Goal: Information Seeking & Learning: Learn about a topic

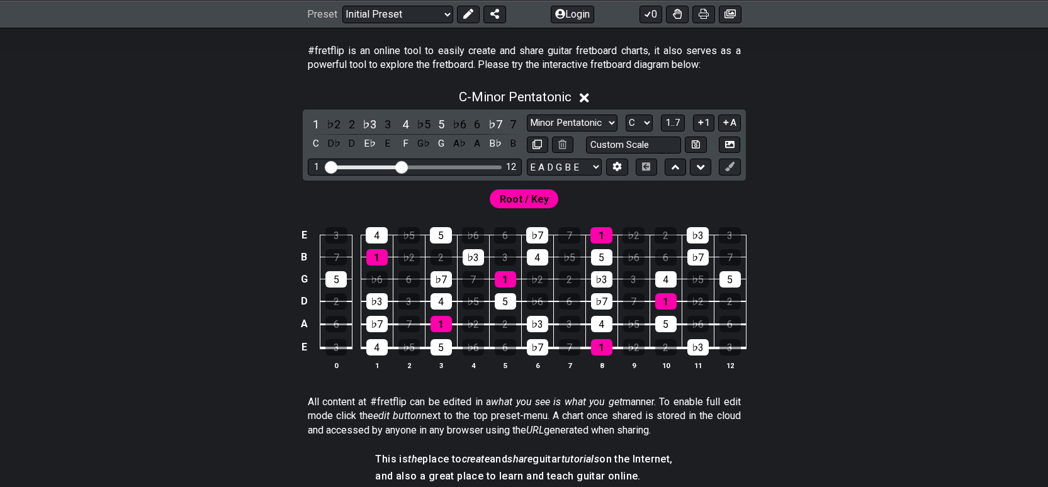
scroll to position [15, 0]
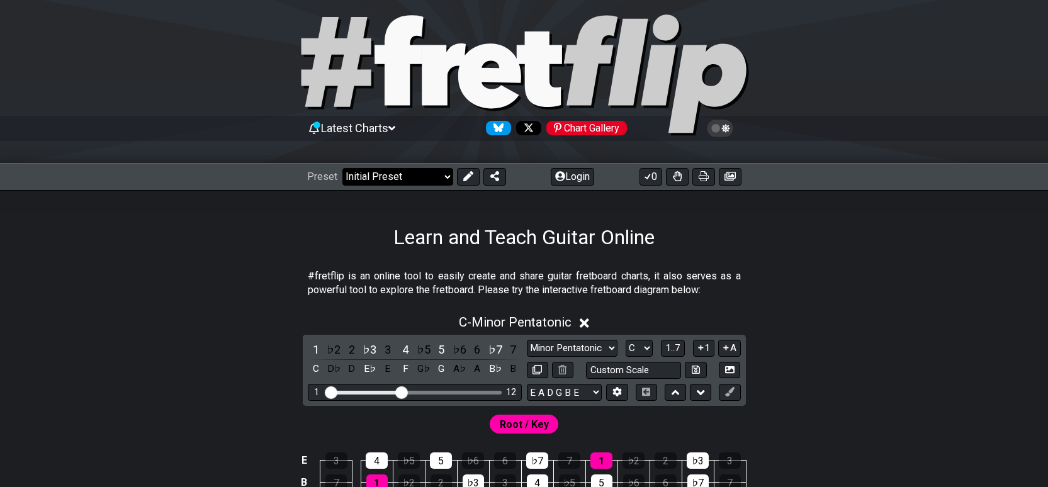
click at [428, 181] on select "Welcome to #fretflip! Initial Preset Custom Preset Minor Pentatonic Major Penta…" at bounding box center [398, 177] width 111 height 18
click at [343, 168] on select "Welcome to #fretflip! Initial Preset Custom Preset Minor Pentatonic Major Penta…" at bounding box center [398, 177] width 111 height 18
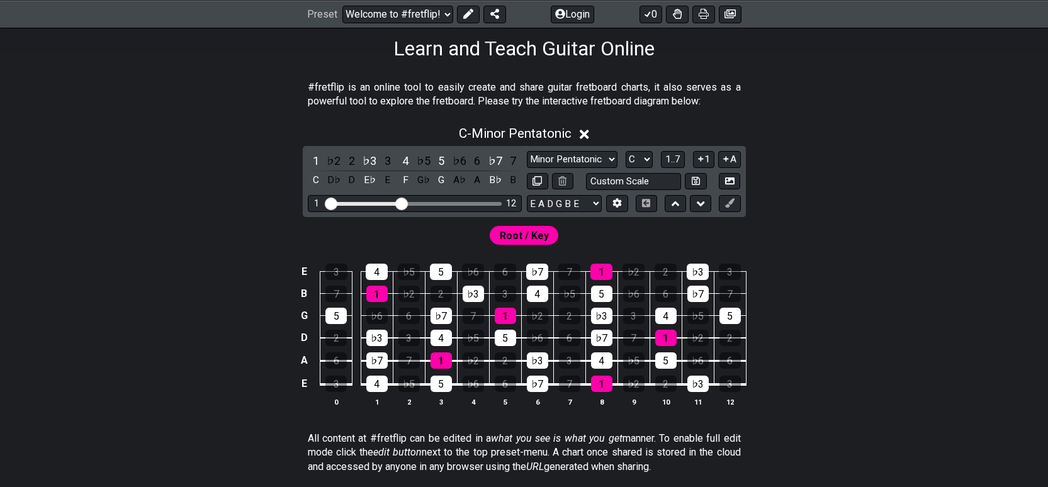
click at [229, 266] on div "E 3 4 ♭5 5 ♭6 6 ♭7 7 1 ♭2 2 ♭3 3 B 7 1 ♭2 2 ♭3 3 4 ♭5 5 ♭6 6 ♭7 7 G 5 ♭6 6 ♭7 7…" at bounding box center [524, 335] width 982 height 177
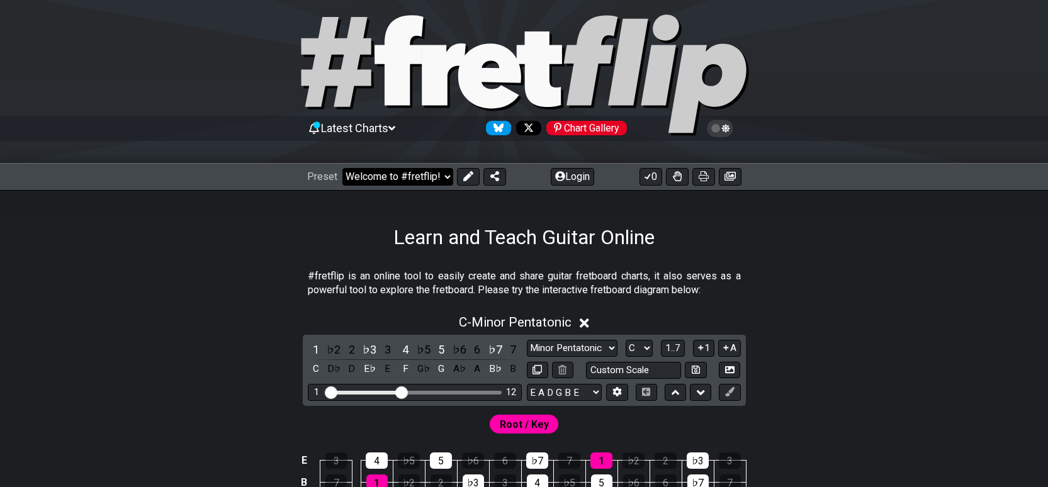
click at [428, 175] on select "Welcome to #fretflip! Initial Preset Custom Preset Minor Pentatonic Major Penta…" at bounding box center [398, 177] width 111 height 18
click at [343, 168] on select "Welcome to #fretflip! Initial Preset Custom Preset Minor Pentatonic Major Penta…" at bounding box center [398, 177] width 111 height 18
click at [406, 179] on select "Welcome to #fretflip! Initial Preset Custom Preset Minor Pentatonic Major Penta…" at bounding box center [398, 177] width 111 height 18
click at [343, 168] on select "Welcome to #fretflip! Initial Preset Custom Preset Minor Pentatonic Major Penta…" at bounding box center [398, 177] width 111 height 18
select select "/user-defined"
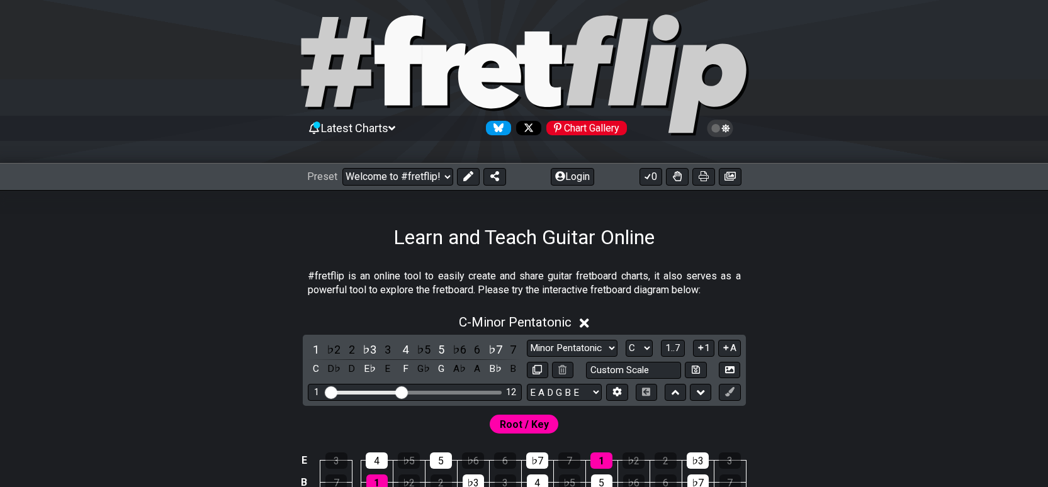
select select "A"
select select "Testing 1, 3 and 4"
select select "C"
select select "A"
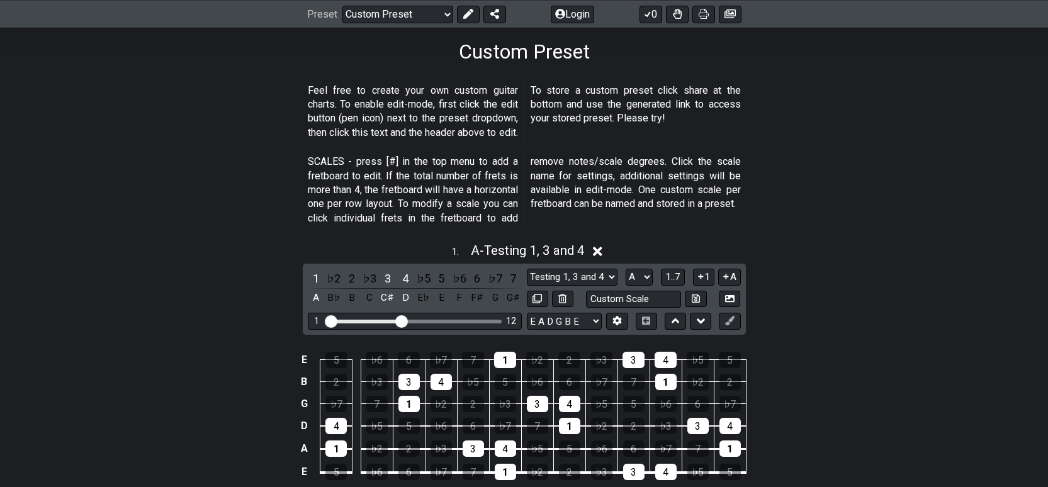
scroll to position [204, 0]
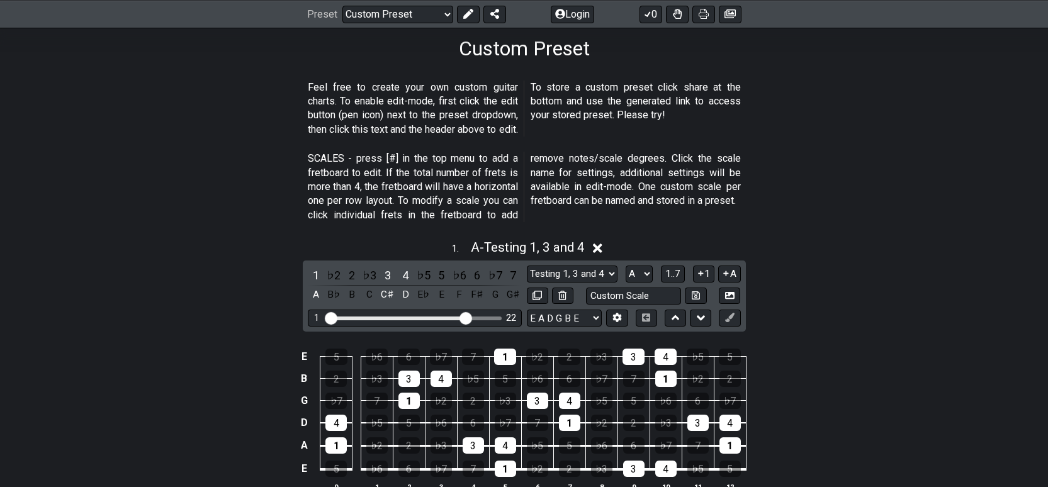
drag, startPoint x: 404, startPoint y: 319, endPoint x: 467, endPoint y: 319, distance: 62.3
click at [467, 317] on input "Visible fret range" at bounding box center [415, 317] width 179 height 0
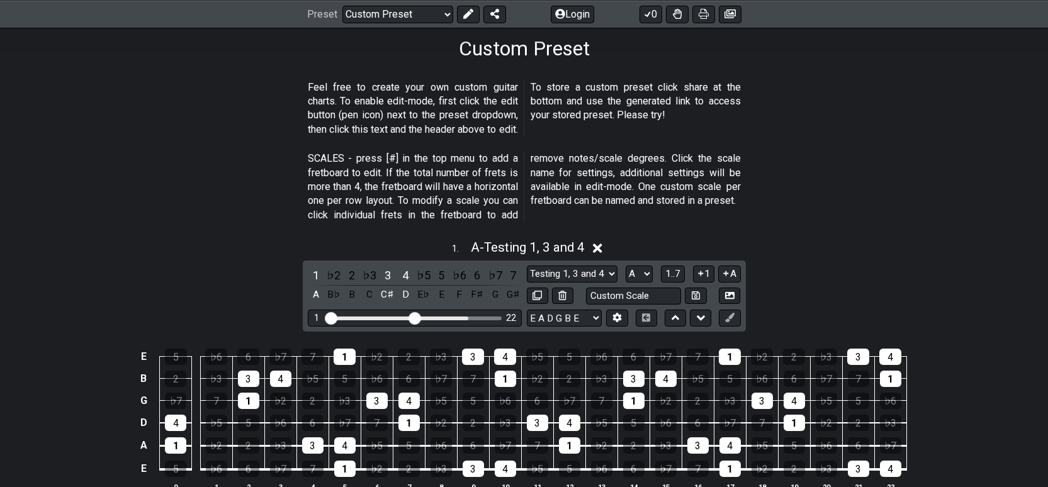
drag, startPoint x: 467, startPoint y: 315, endPoint x: 413, endPoint y: 314, distance: 54.2
click at [413, 317] on input "Visible fret range" at bounding box center [415, 317] width 179 height 0
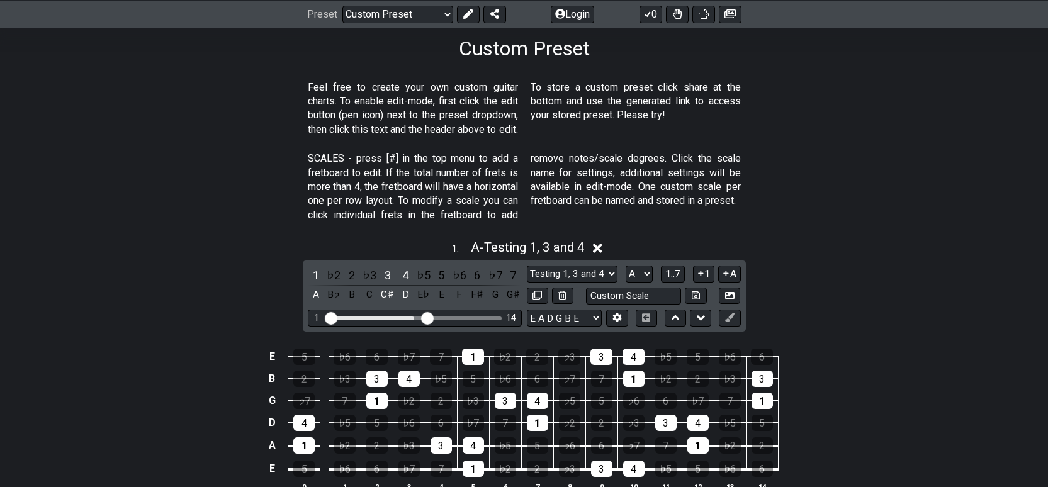
drag, startPoint x: 413, startPoint y: 314, endPoint x: 425, endPoint y: 312, distance: 12.1
click at [425, 317] on input "Visible fret range" at bounding box center [415, 317] width 179 height 0
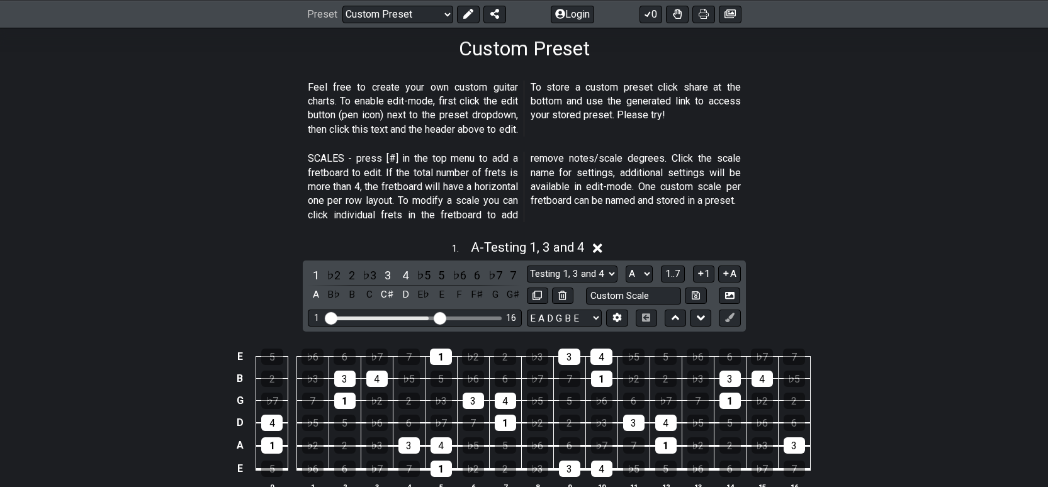
click at [441, 317] on input "Visible fret range" at bounding box center [415, 317] width 179 height 0
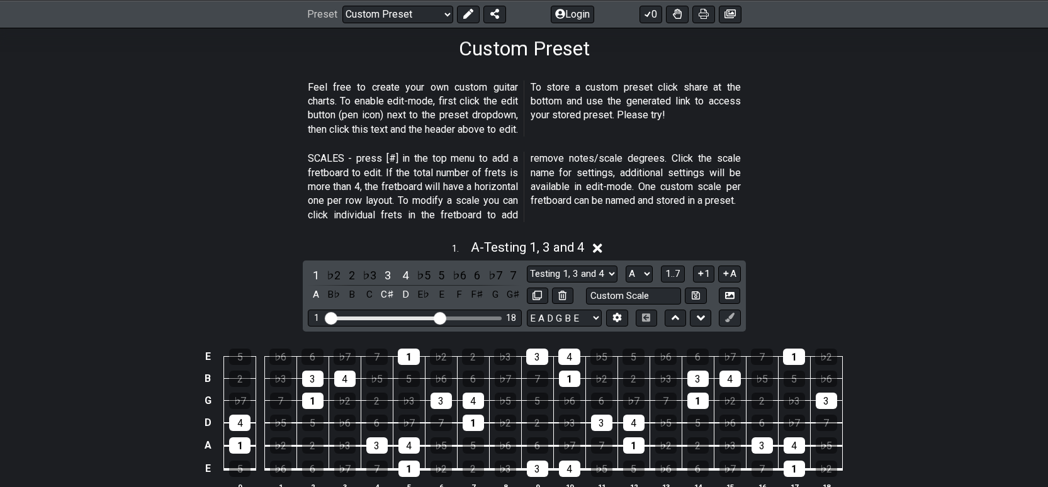
drag, startPoint x: 446, startPoint y: 314, endPoint x: 460, endPoint y: 317, distance: 14.1
click at [459, 317] on div "1 18" at bounding box center [415, 318] width 214 height 17
drag, startPoint x: 443, startPoint y: 317, endPoint x: 467, endPoint y: 319, distance: 24.0
click at [467, 317] on input "Visible fret range" at bounding box center [415, 317] width 179 height 0
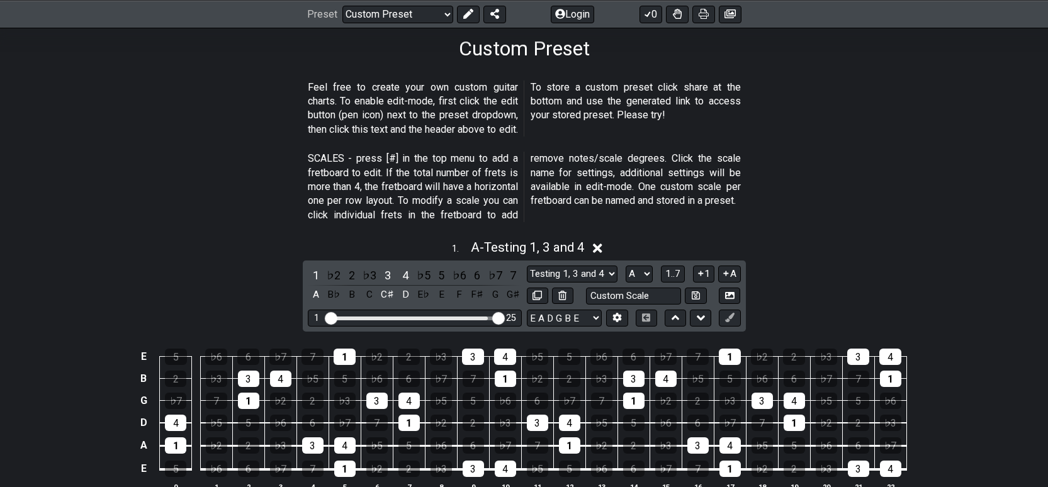
drag, startPoint x: 467, startPoint y: 319, endPoint x: 496, endPoint y: 320, distance: 29.6
click at [496, 317] on input "Visible fret range" at bounding box center [415, 317] width 179 height 0
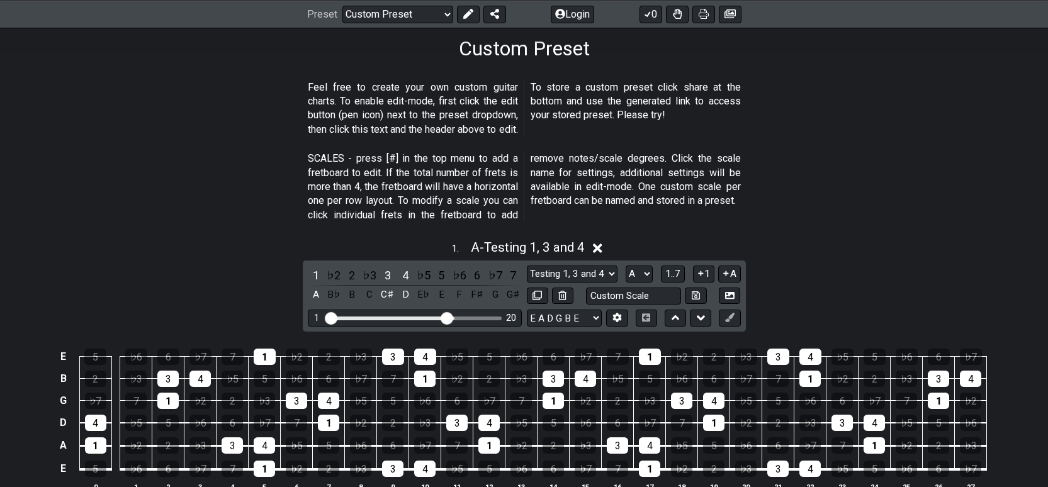
drag, startPoint x: 497, startPoint y: 319, endPoint x: 448, endPoint y: 319, distance: 49.1
click at [448, 317] on input "Visible fret range" at bounding box center [415, 317] width 179 height 0
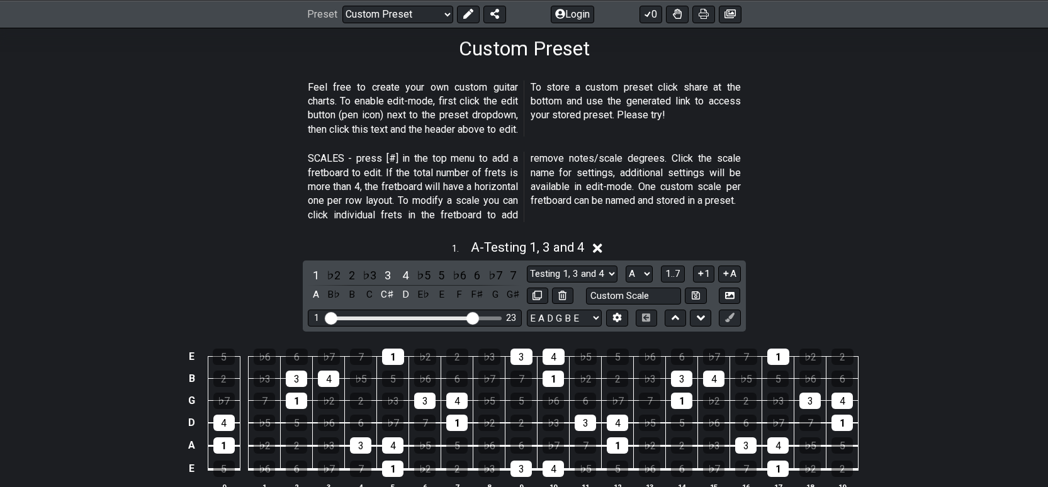
drag, startPoint x: 448, startPoint y: 319, endPoint x: 473, endPoint y: 320, distance: 25.3
click at [473, 317] on input "Visible fret range" at bounding box center [415, 317] width 179 height 0
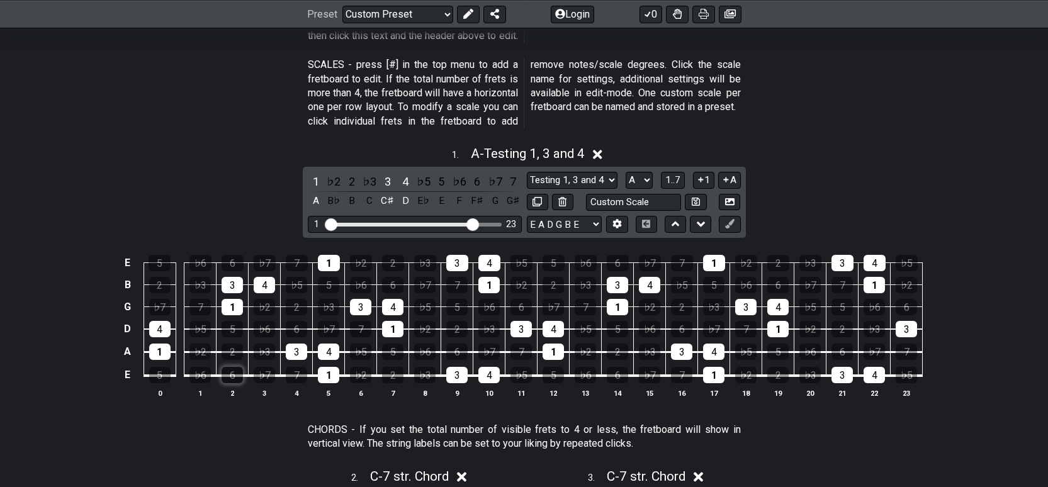
scroll to position [0, 0]
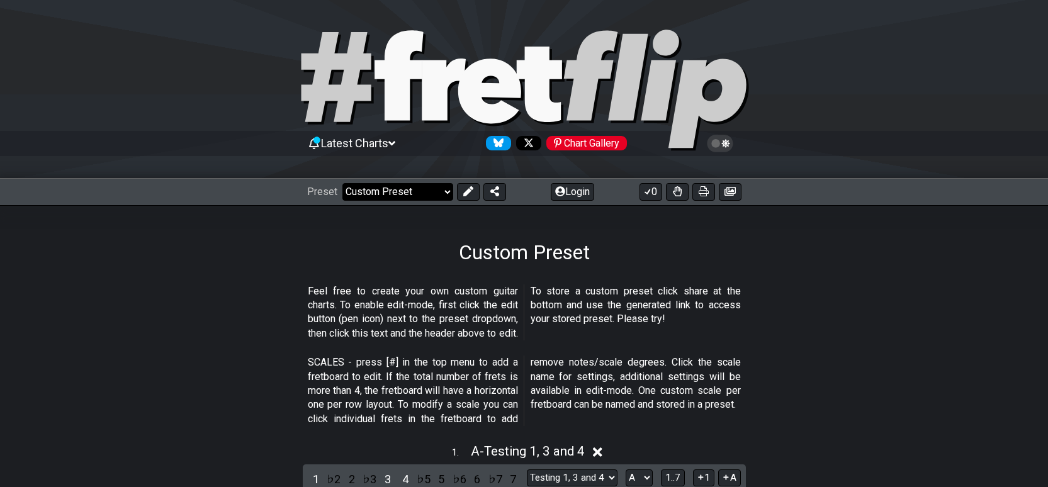
click at [430, 195] on select "Welcome to #fretflip! Initial Preset Custom Preset Minor Pentatonic Major Penta…" at bounding box center [398, 192] width 111 height 18
click at [343, 183] on select "Welcome to #fretflip! Initial Preset Custom Preset Minor Pentatonic Major Penta…" at bounding box center [398, 192] width 111 height 18
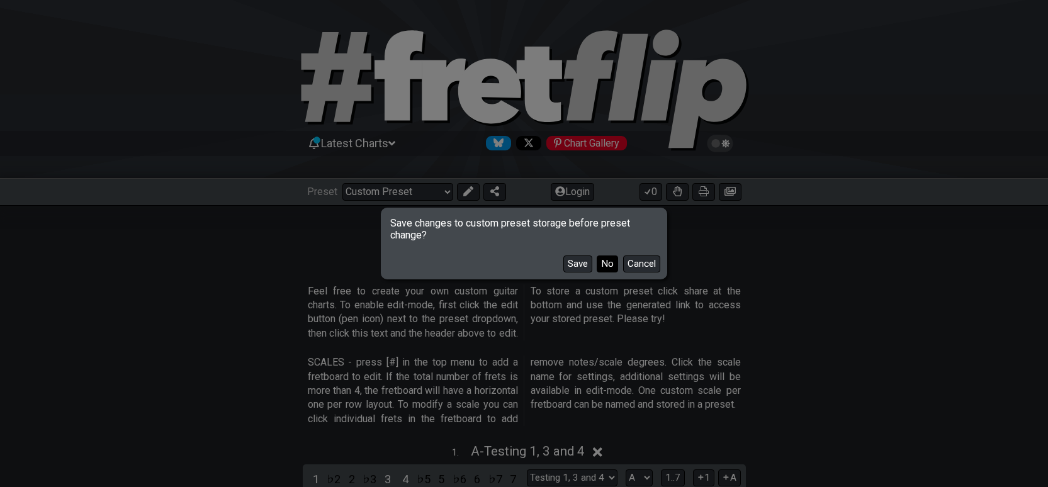
click at [609, 265] on button "No" at bounding box center [607, 264] width 21 height 17
select select "/minor-pentatonic"
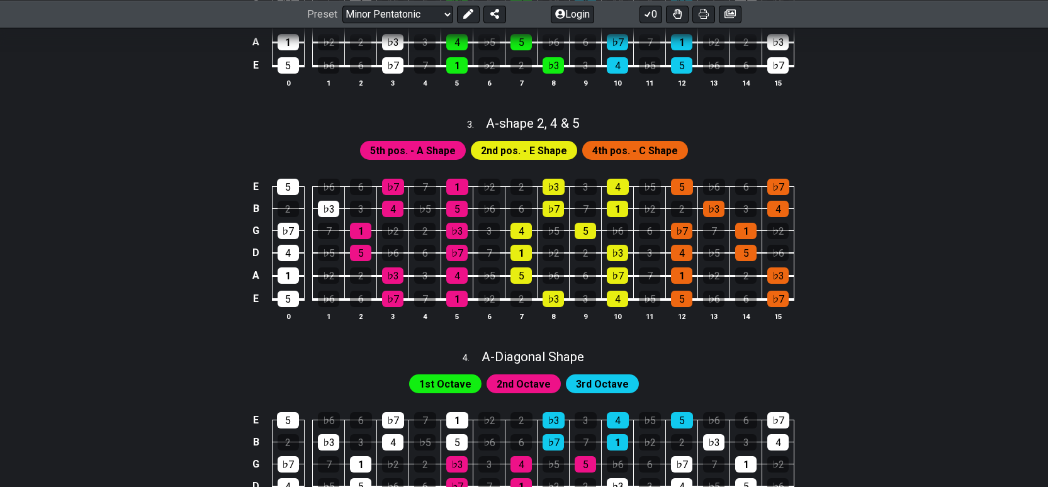
scroll to position [504, 0]
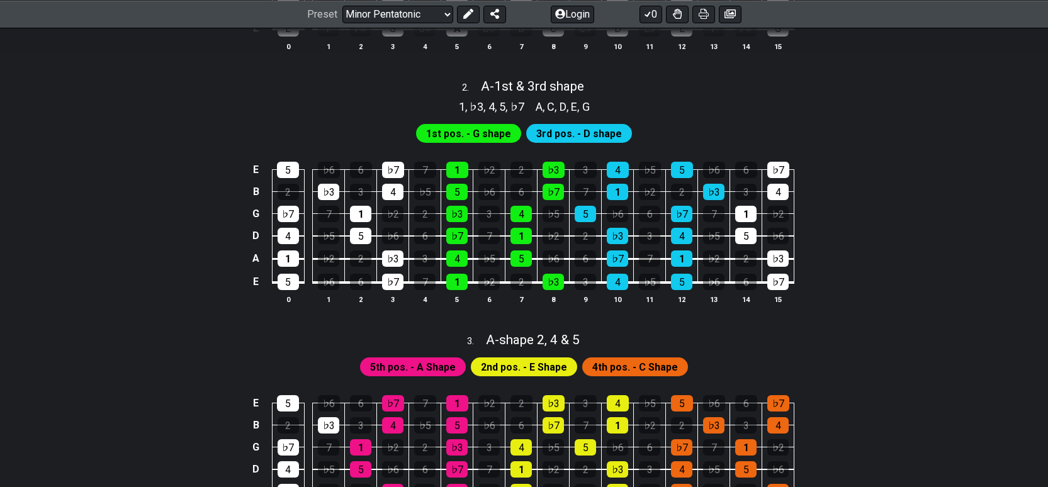
click at [462, 128] on span "1st pos. - G shape" at bounding box center [468, 134] width 85 height 18
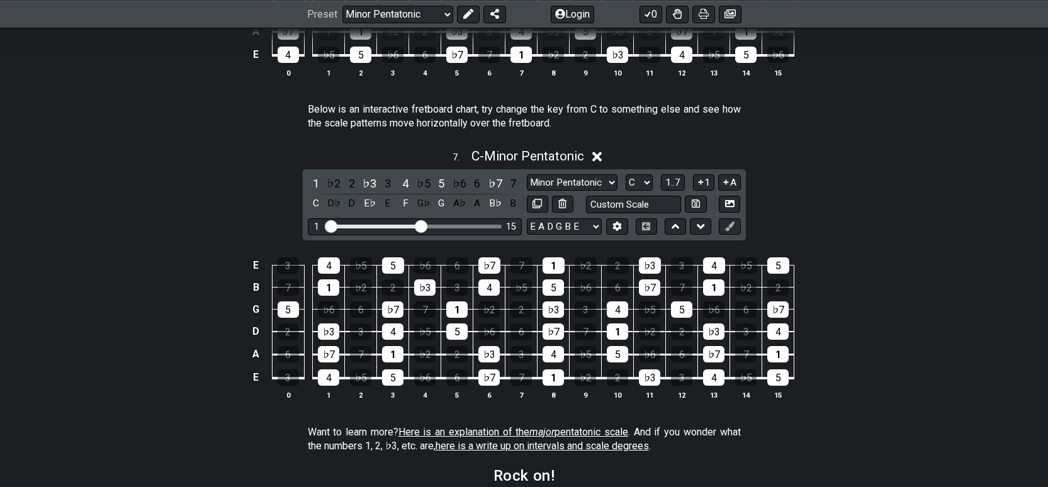
scroll to position [1700, 0]
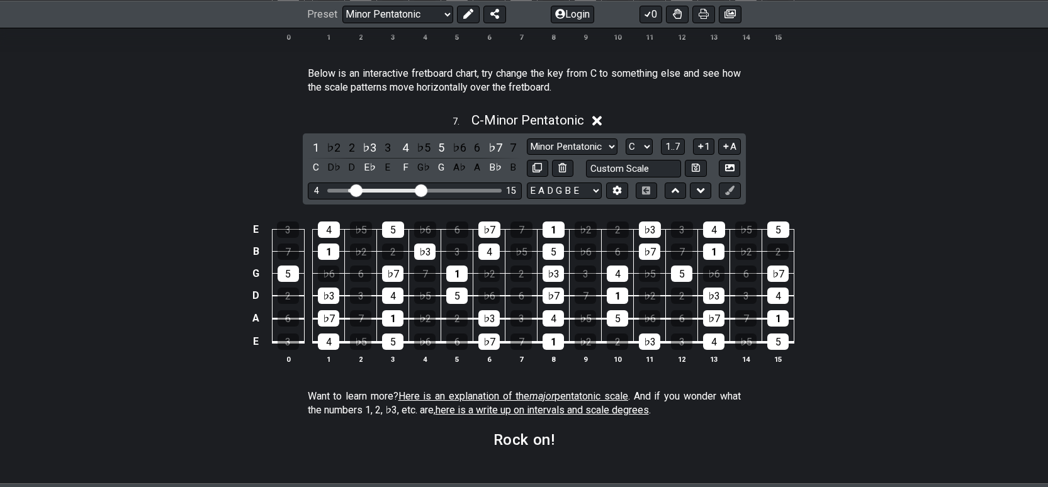
drag, startPoint x: 327, startPoint y: 187, endPoint x: 359, endPoint y: 190, distance: 32.3
click at [359, 190] on input "Visible fret range" at bounding box center [415, 190] width 179 height 0
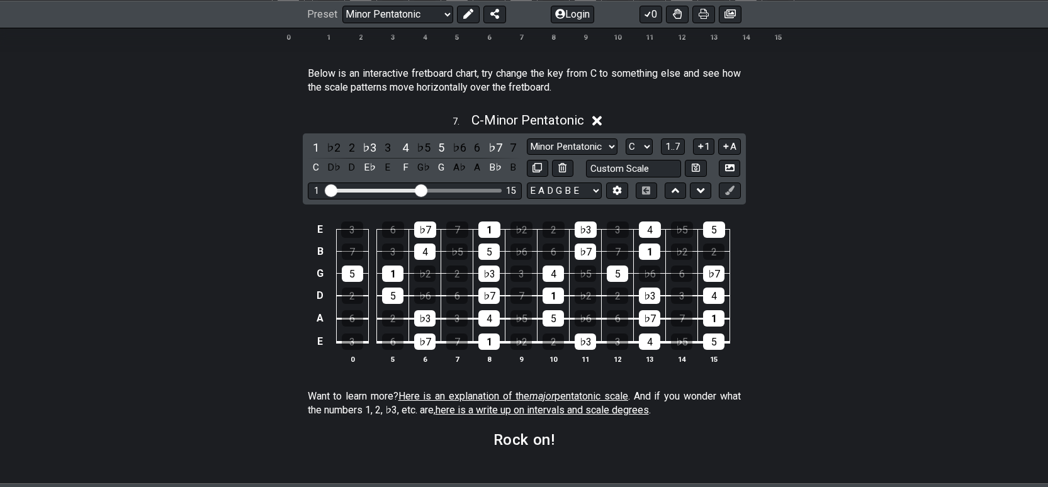
drag, startPoint x: 359, startPoint y: 191, endPoint x: 302, endPoint y: 184, distance: 57.7
click at [326, 190] on input "Visible fret range" at bounding box center [415, 190] width 179 height 0
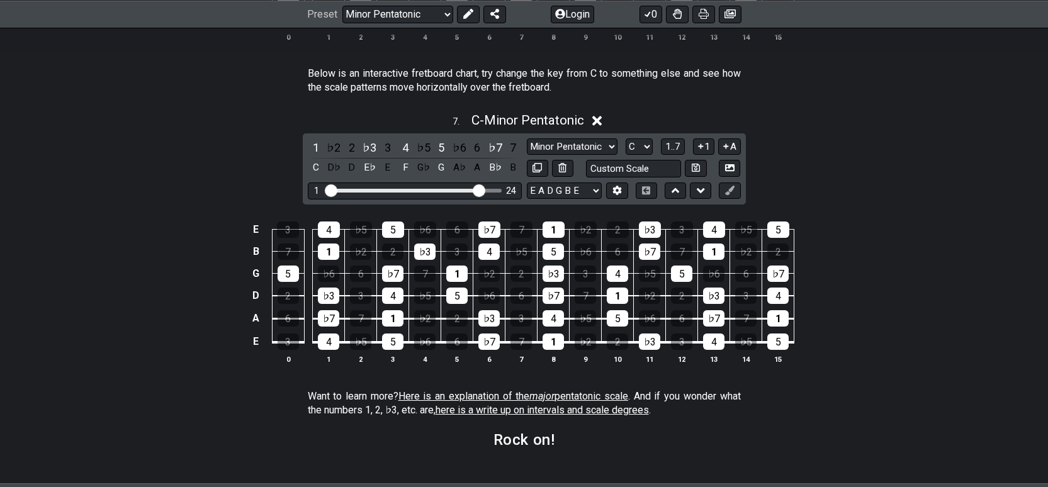
drag, startPoint x: 424, startPoint y: 190, endPoint x: 477, endPoint y: 198, distance: 52.9
click at [477, 190] on input "Visible fret range" at bounding box center [415, 190] width 179 height 0
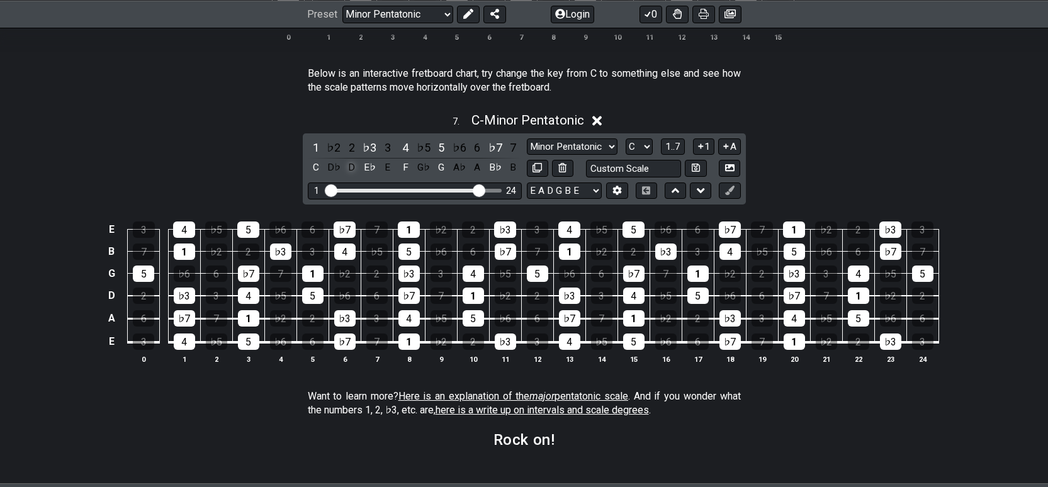
click at [353, 167] on div "D" at bounding box center [352, 167] width 16 height 17
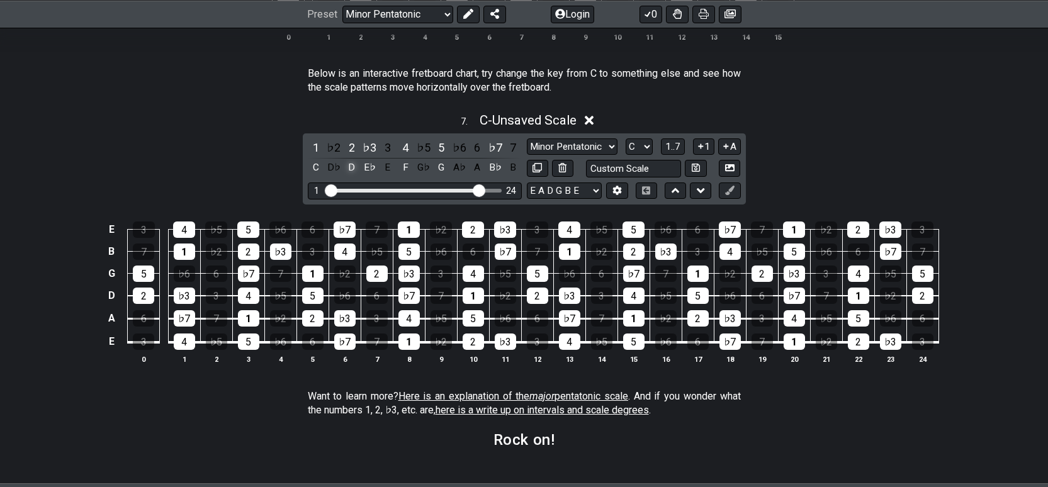
click at [353, 167] on div "D" at bounding box center [352, 167] width 16 height 17
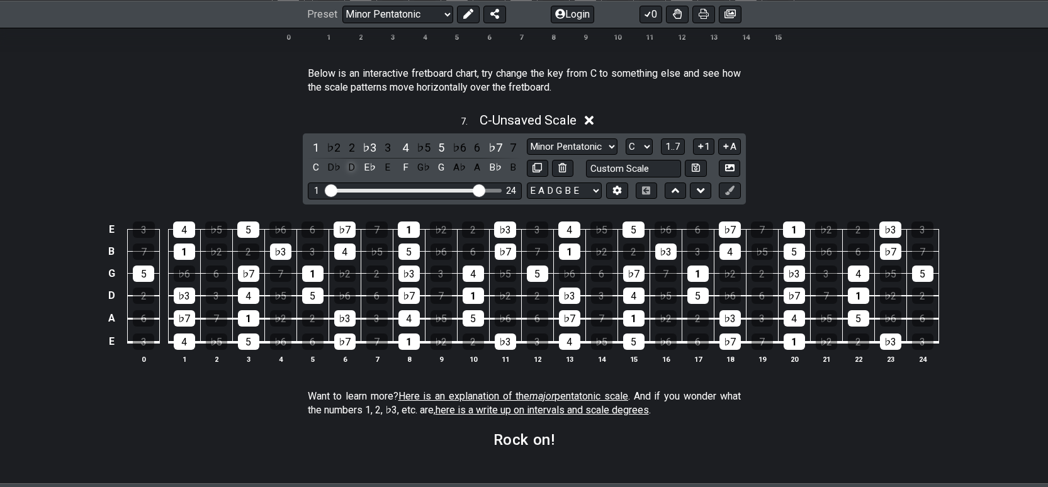
click at [353, 167] on div "D" at bounding box center [352, 167] width 16 height 17
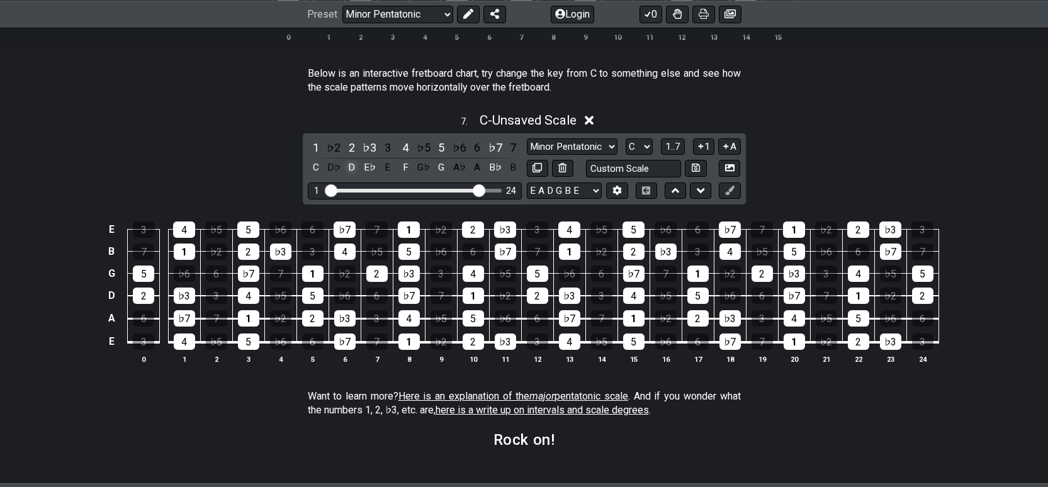
click at [353, 167] on div "D" at bounding box center [352, 167] width 16 height 17
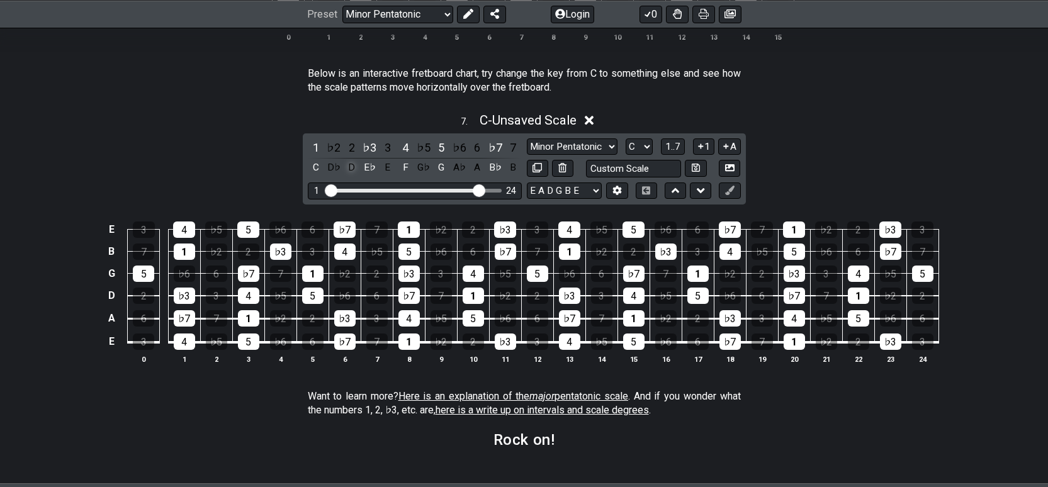
click at [353, 167] on div "D" at bounding box center [352, 167] width 16 height 17
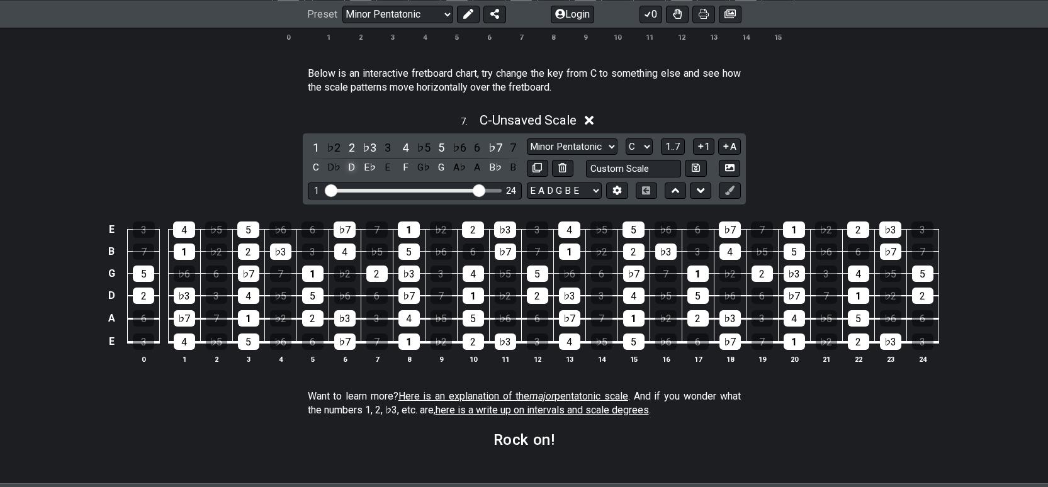
click at [353, 168] on div "D" at bounding box center [352, 167] width 16 height 17
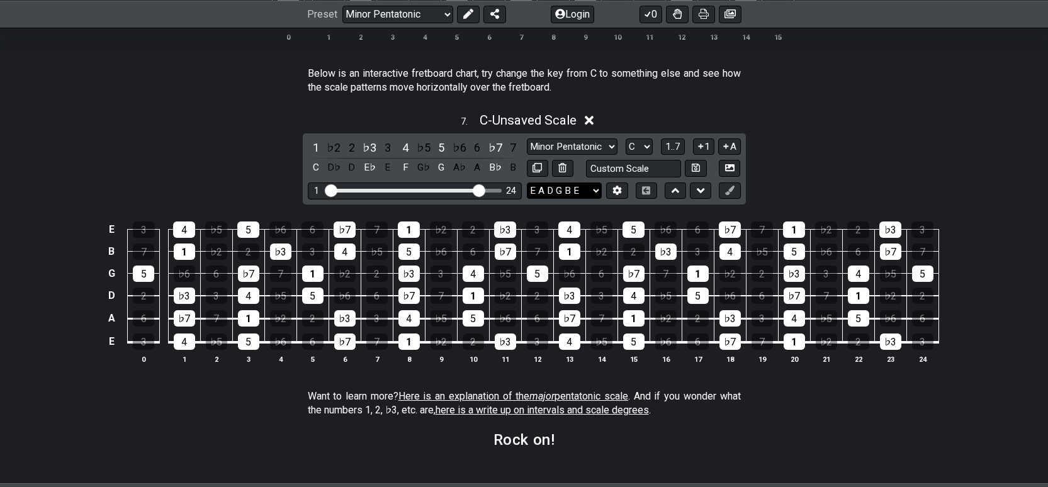
click at [570, 190] on select "E A D G B E E A D G B E E A D G B E B E A D F♯ B A D G C E A D A D G B E E♭ A♭ …" at bounding box center [564, 191] width 75 height 17
click at [570, 188] on select "E A D G B E E A D G B E E A D G B E B E A D F♯ B A D G C E A D A D G B E E♭ A♭ …" at bounding box center [564, 191] width 75 height 17
click at [222, 343] on div "♭5" at bounding box center [216, 342] width 21 height 16
click at [213, 341] on div "♭5" at bounding box center [216, 342] width 21 height 16
click at [642, 147] on select "A♭ A A♯ B♭ B C C♯ D♭ D D♯ E♭ E F F♯ G♭ G G♯" at bounding box center [639, 147] width 27 height 17
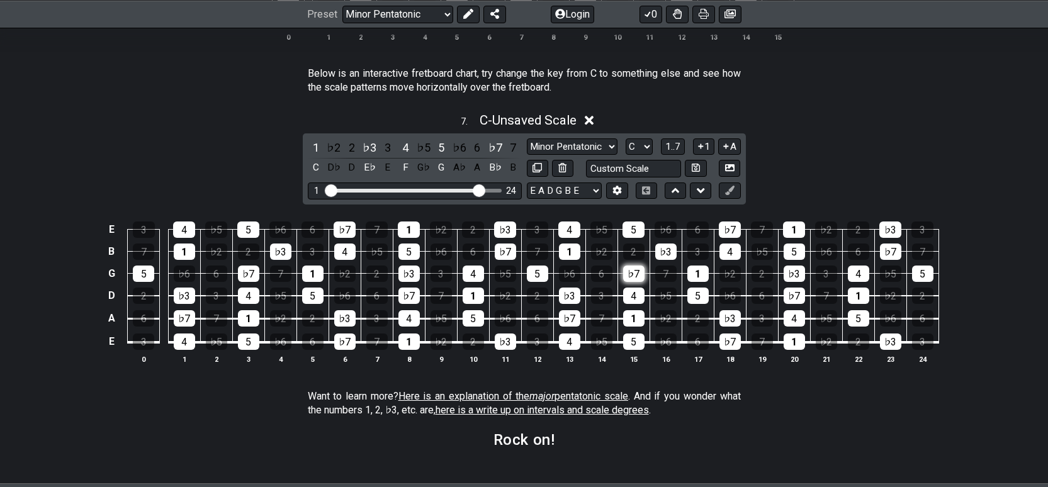
select select "D"
click at [626, 139] on select "A♭ A A♯ B♭ B C C♯ D♭ D D♯ E♭ E F F♯ G♭ G G♯" at bounding box center [639, 147] width 27 height 17
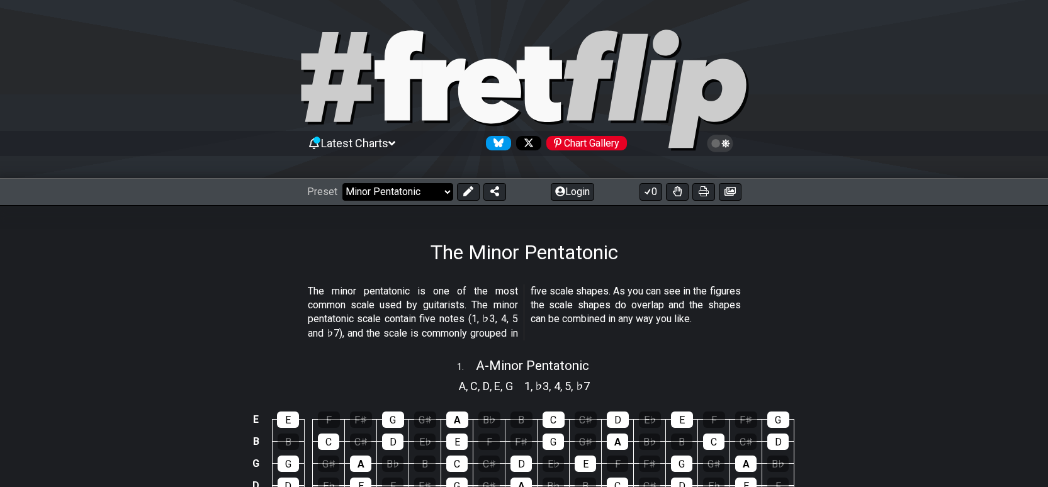
click at [428, 188] on select "Welcome to #fretflip! Initial Preset Custom Preset Minor Pentatonic Major Penta…" at bounding box center [398, 192] width 111 height 18
click at [343, 183] on select "Welcome to #fretflip! Initial Preset Custom Preset Minor Pentatonic Major Penta…" at bounding box center [398, 192] width 111 height 18
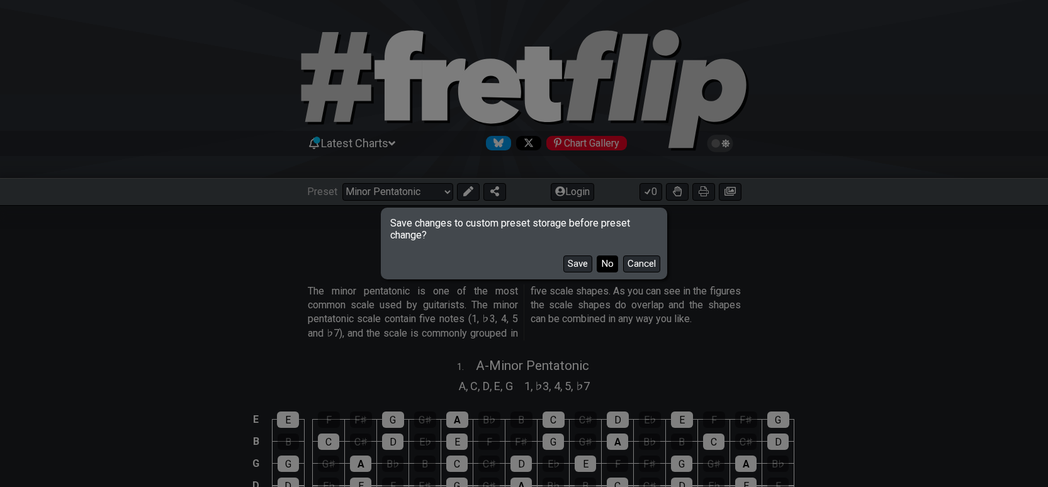
click at [606, 261] on button "No" at bounding box center [607, 264] width 21 height 17
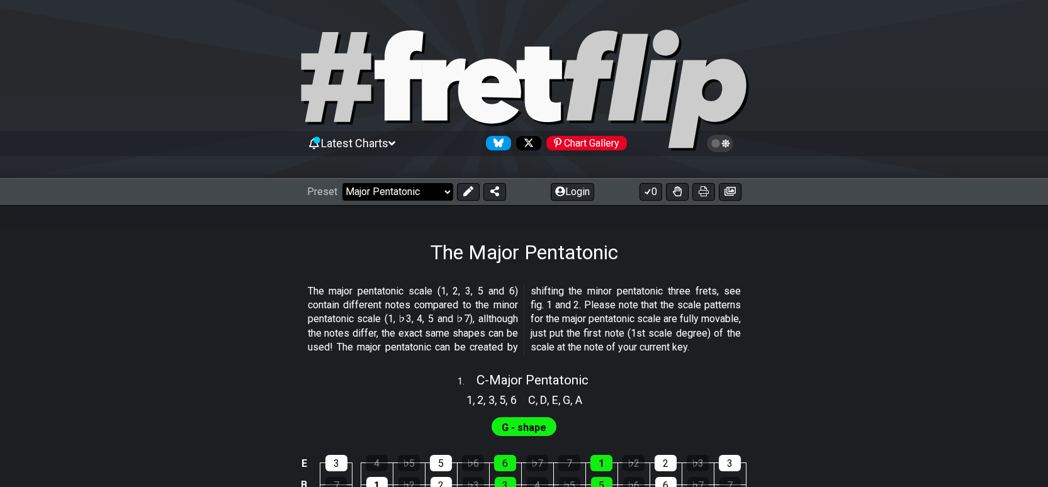
click at [404, 190] on select "Welcome to #fretflip! Initial Preset Custom Preset Minor Pentatonic Major Penta…" at bounding box center [398, 192] width 111 height 18
click at [343, 183] on select "Welcome to #fretflip! Initial Preset Custom Preset Minor Pentatonic Major Penta…" at bounding box center [398, 192] width 111 height 18
select select "/the-7-modes"
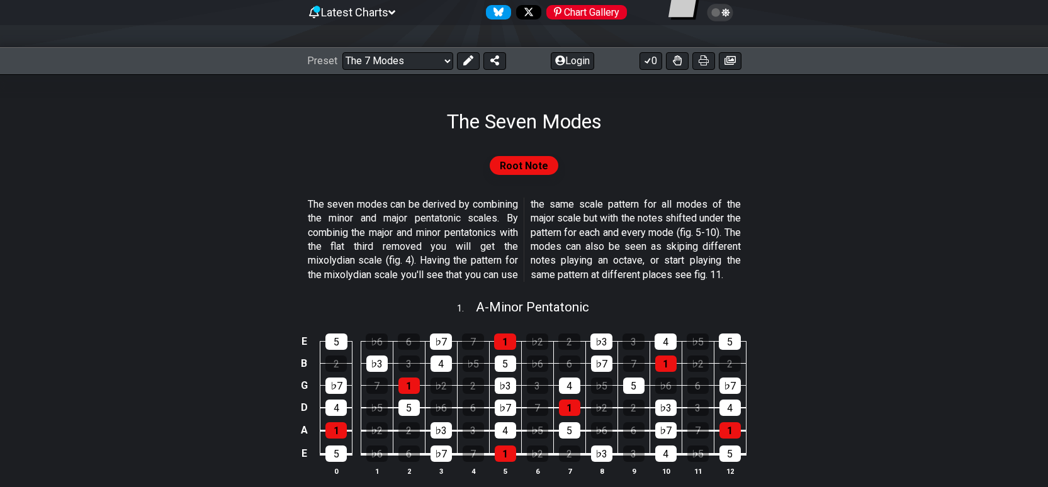
scroll to position [126, 0]
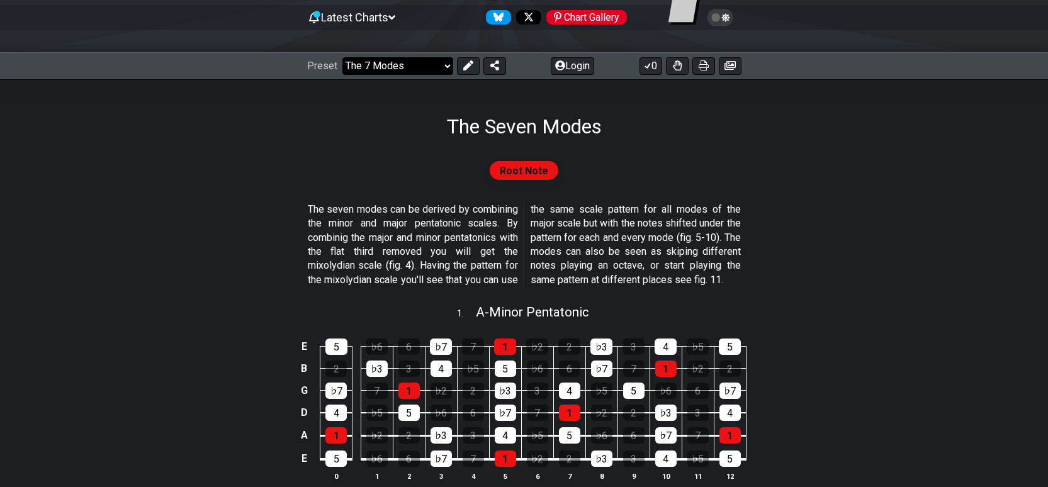
click at [412, 60] on select "Welcome to #fretflip! Initial Preset Custom Preset Minor Pentatonic Major Penta…" at bounding box center [398, 66] width 111 height 18
click at [249, 74] on div "Preset Welcome to #fretflip! Initial Preset Custom Preset Minor Pentatonic Majo…" at bounding box center [524, 66] width 1048 height 28
click at [188, 189] on div "Root Note" at bounding box center [524, 176] width 982 height 44
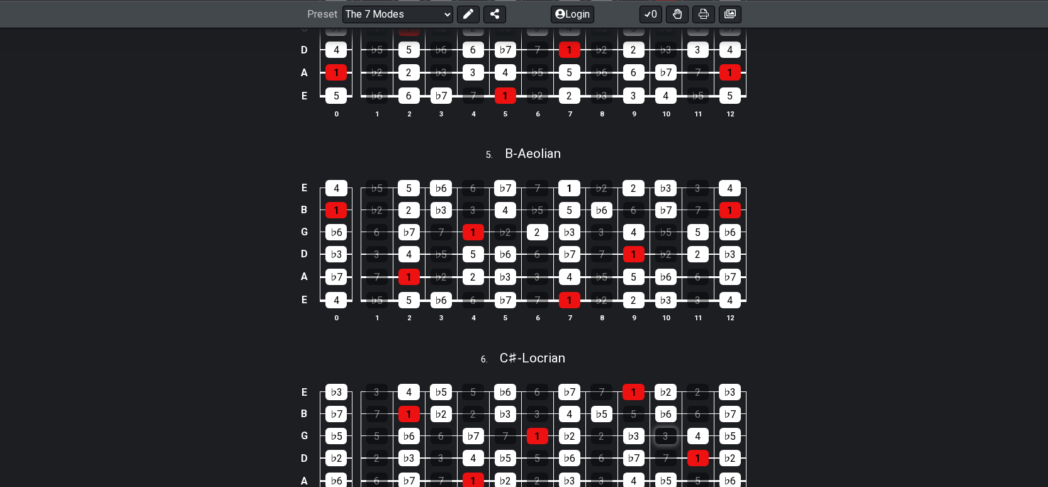
scroll to position [1133, 0]
